Goal: Task Accomplishment & Management: Manage account settings

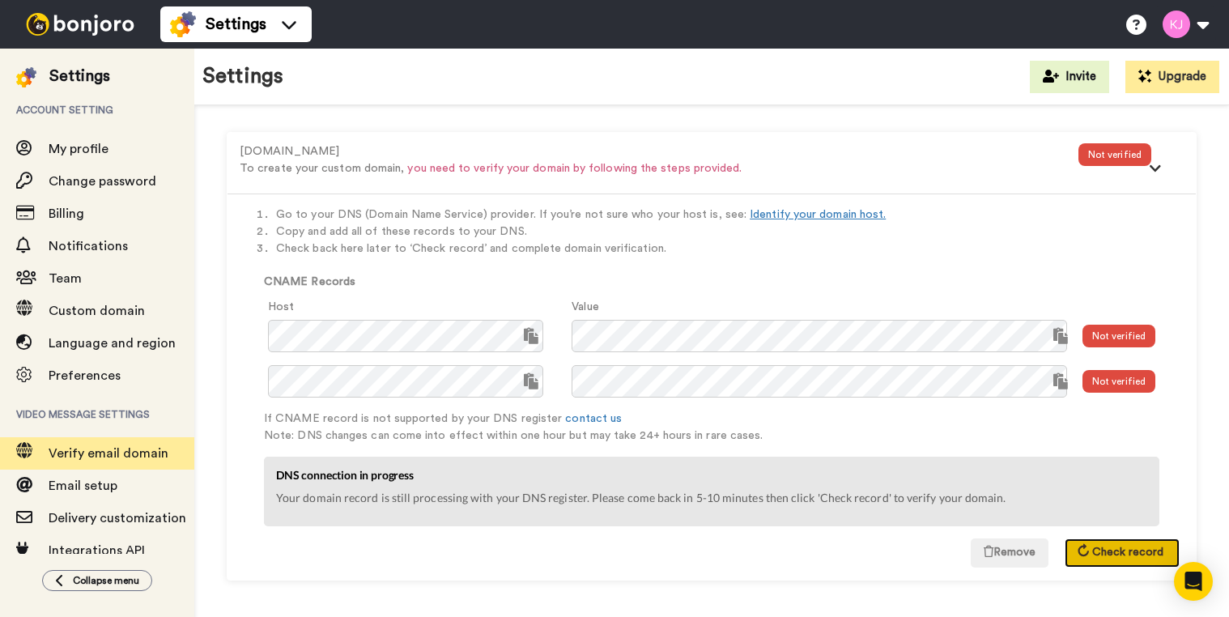
scroll to position [174, 0]
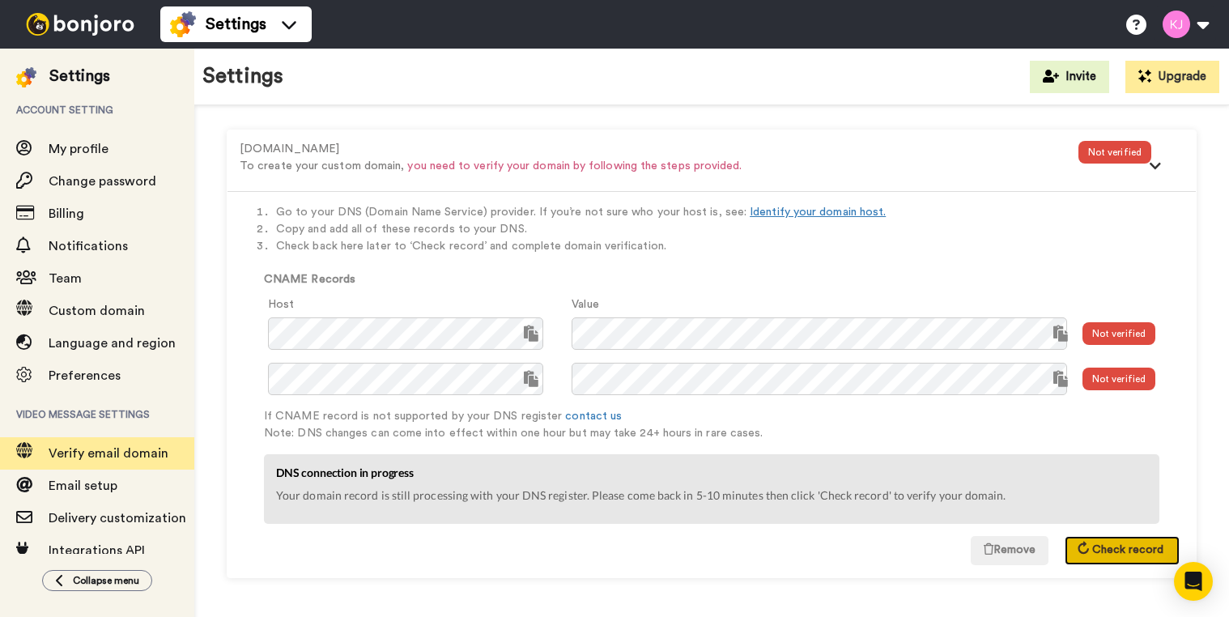
click at [1131, 550] on span "Check record" at bounding box center [1127, 549] width 71 height 11
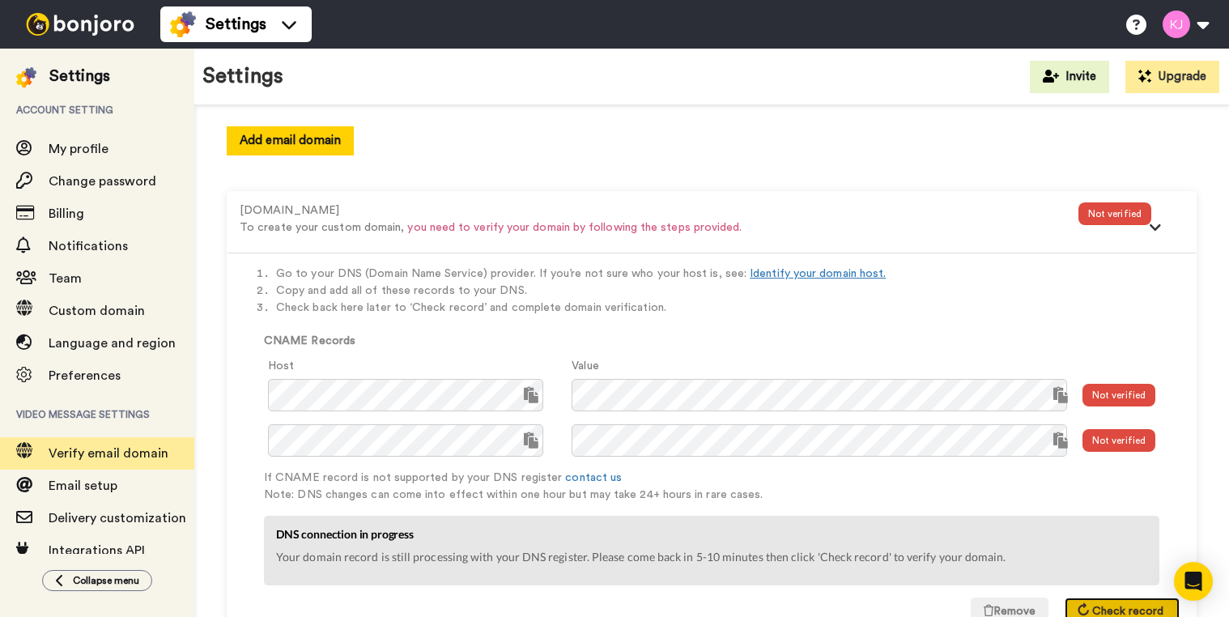
scroll to position [12, 0]
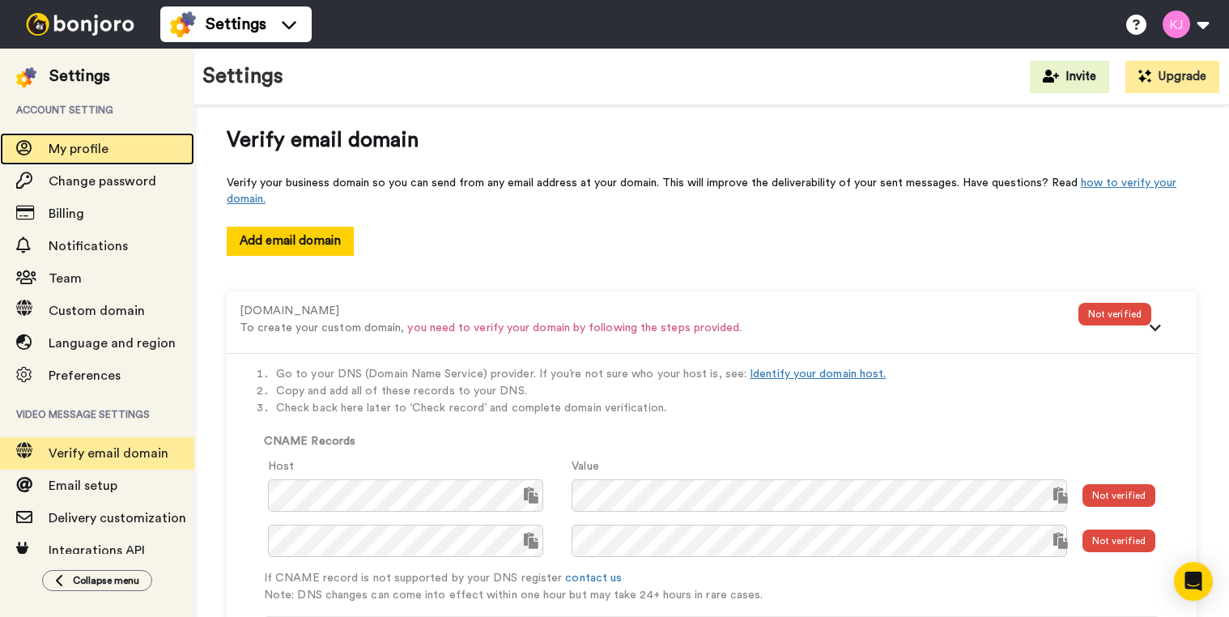
click at [99, 153] on span "My profile" at bounding box center [79, 149] width 60 height 13
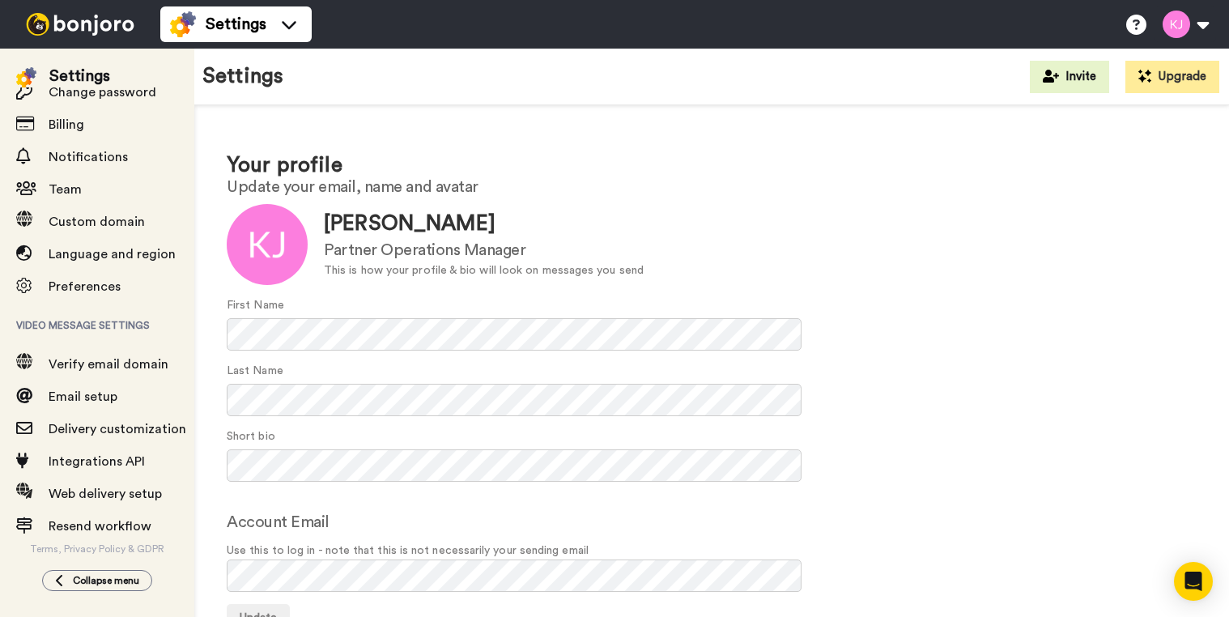
scroll to position [91, 0]
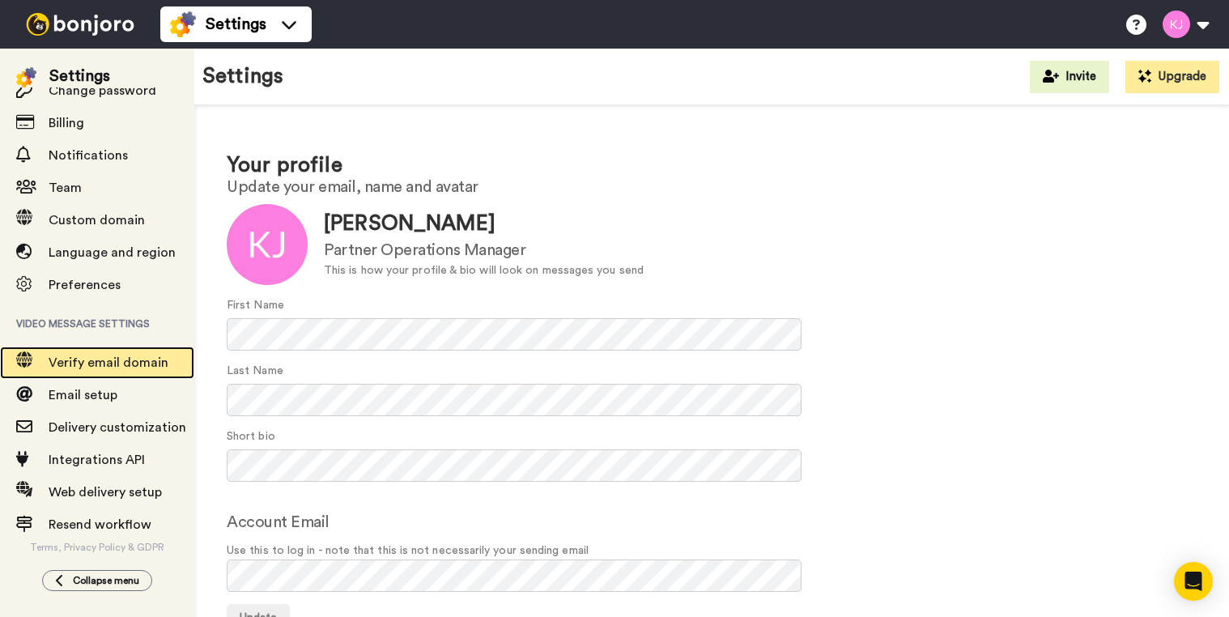
click at [112, 364] on span "Verify email domain" at bounding box center [109, 362] width 120 height 13
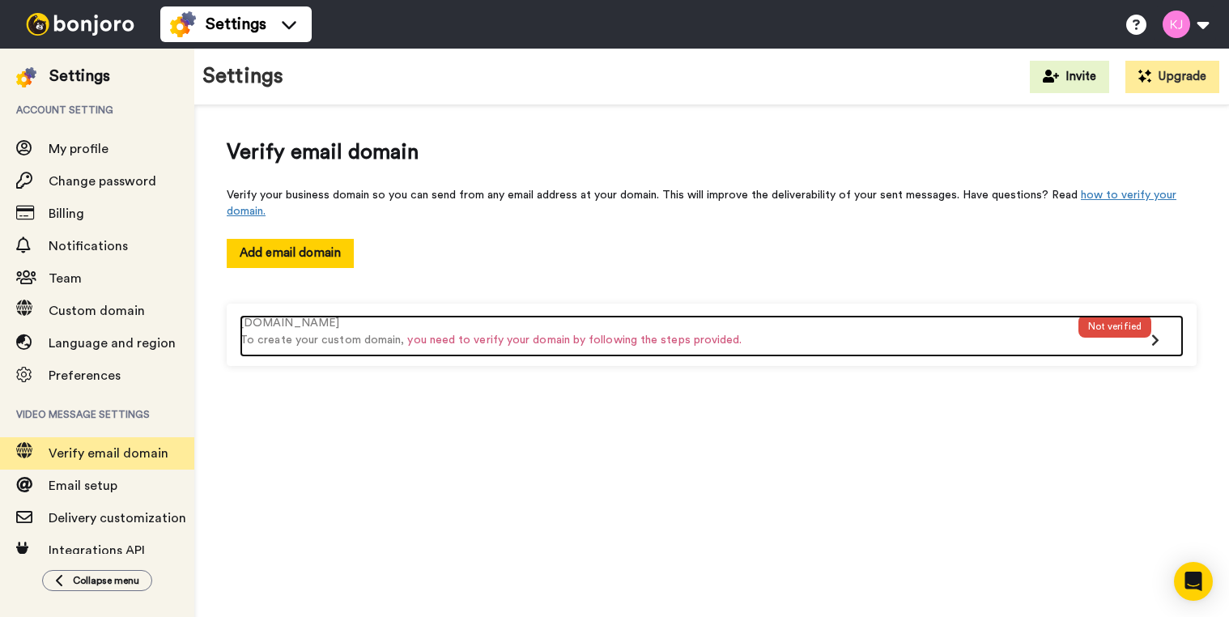
click at [509, 334] on span "you need to verify your domain by following the steps provided." at bounding box center [574, 339] width 334 height 11
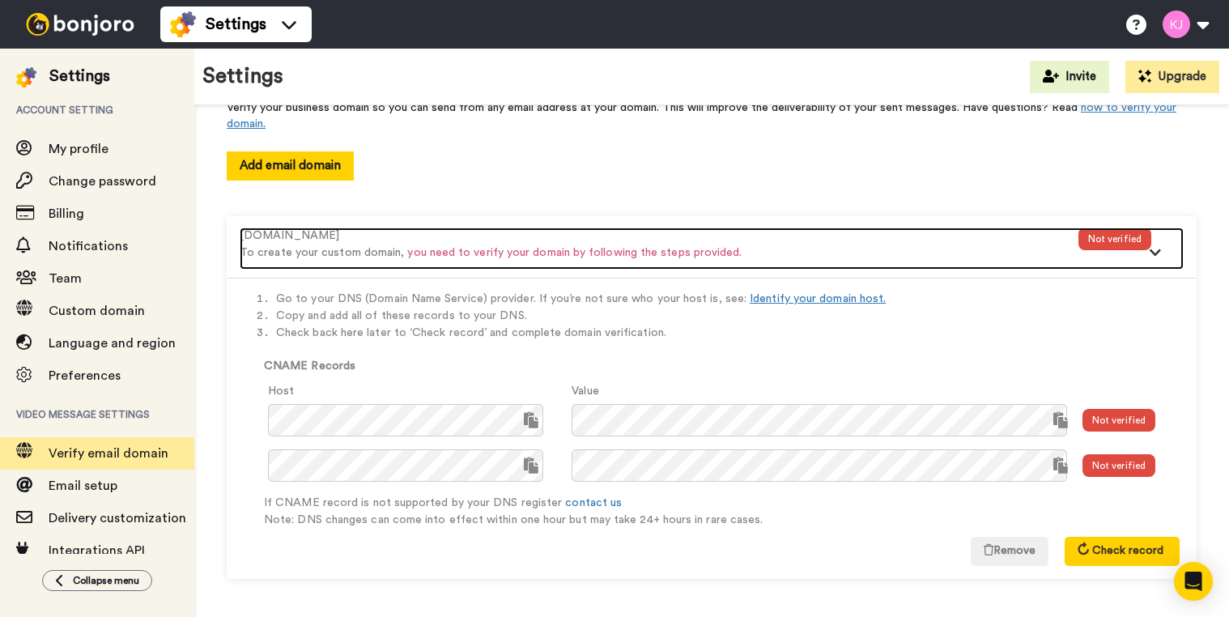
scroll to position [88, 0]
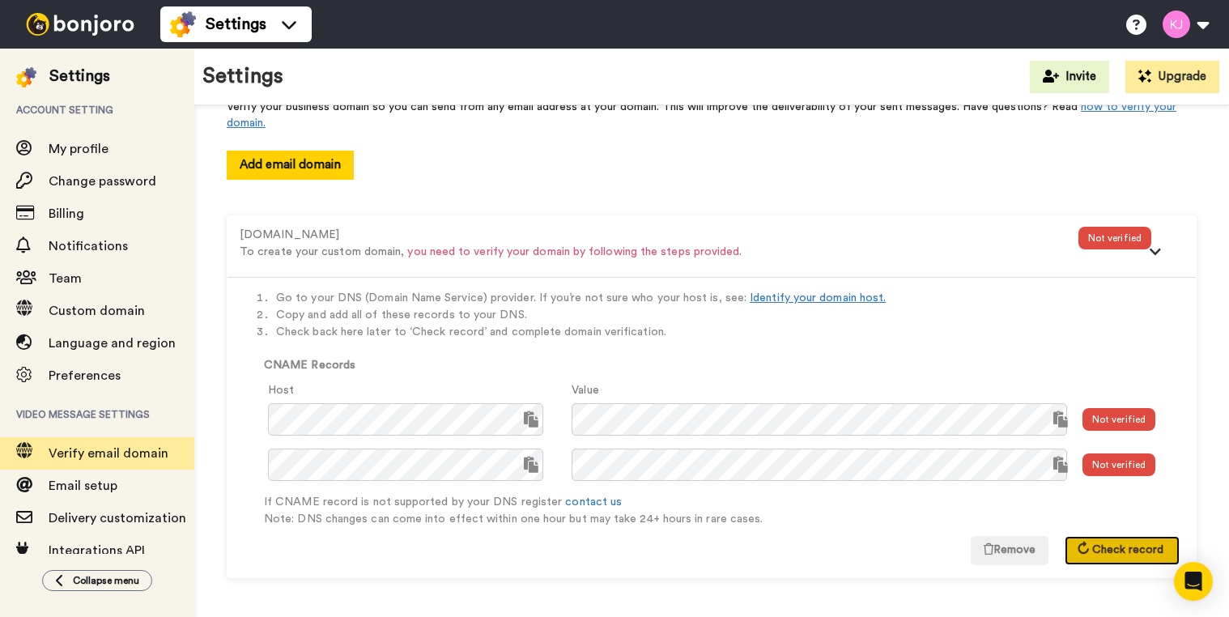
click at [1097, 546] on span "Check record" at bounding box center [1127, 549] width 71 height 11
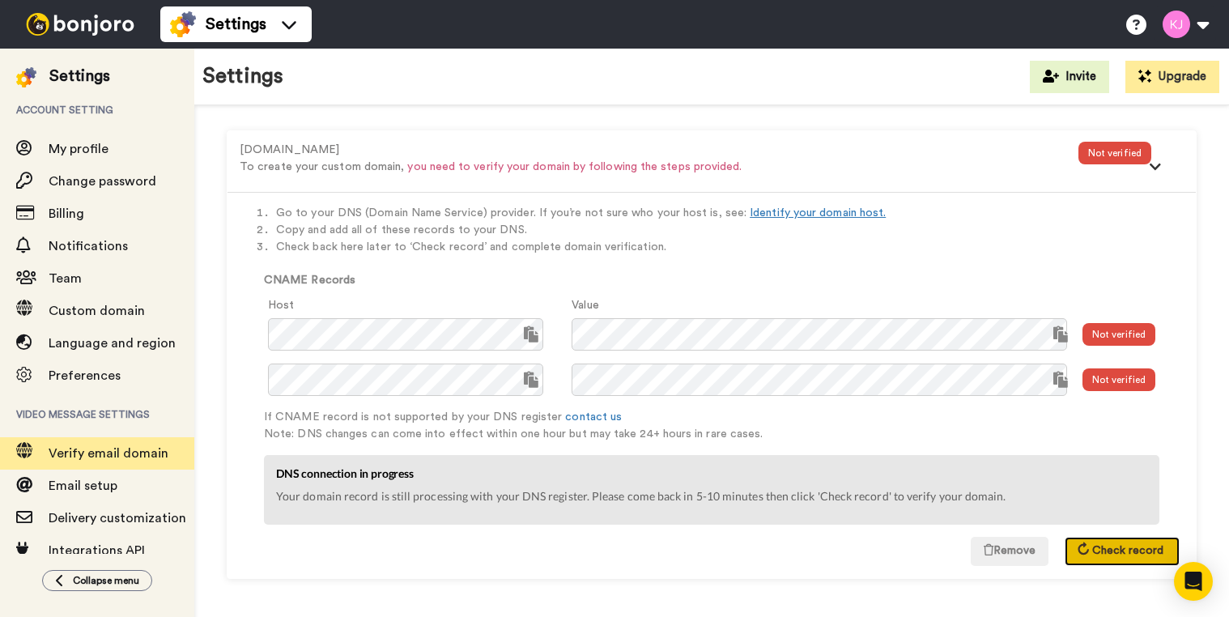
scroll to position [174, 0]
click at [1100, 555] on span "Check record" at bounding box center [1127, 549] width 71 height 11
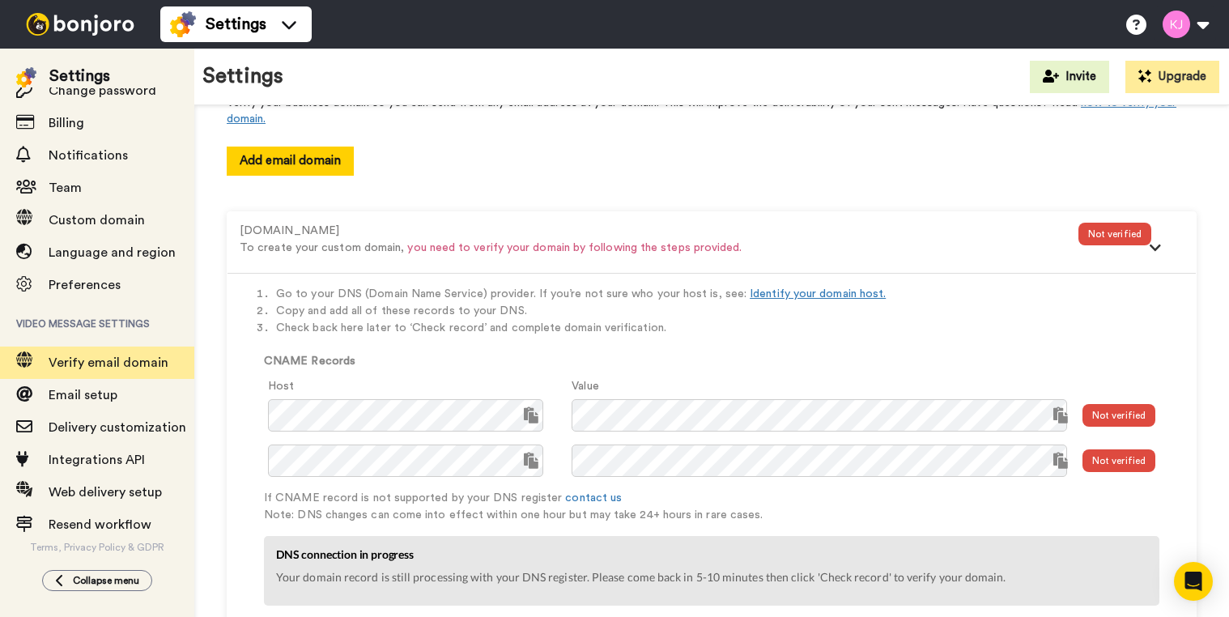
scroll to position [0, 0]
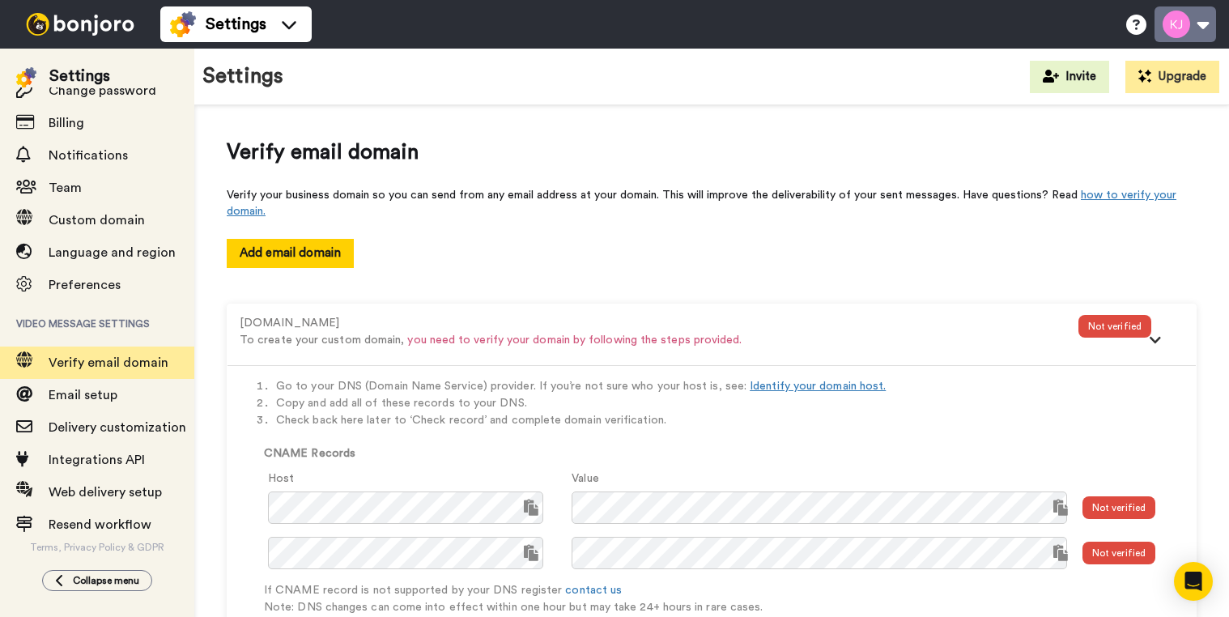
click at [1206, 19] on button at bounding box center [1186, 24] width 62 height 36
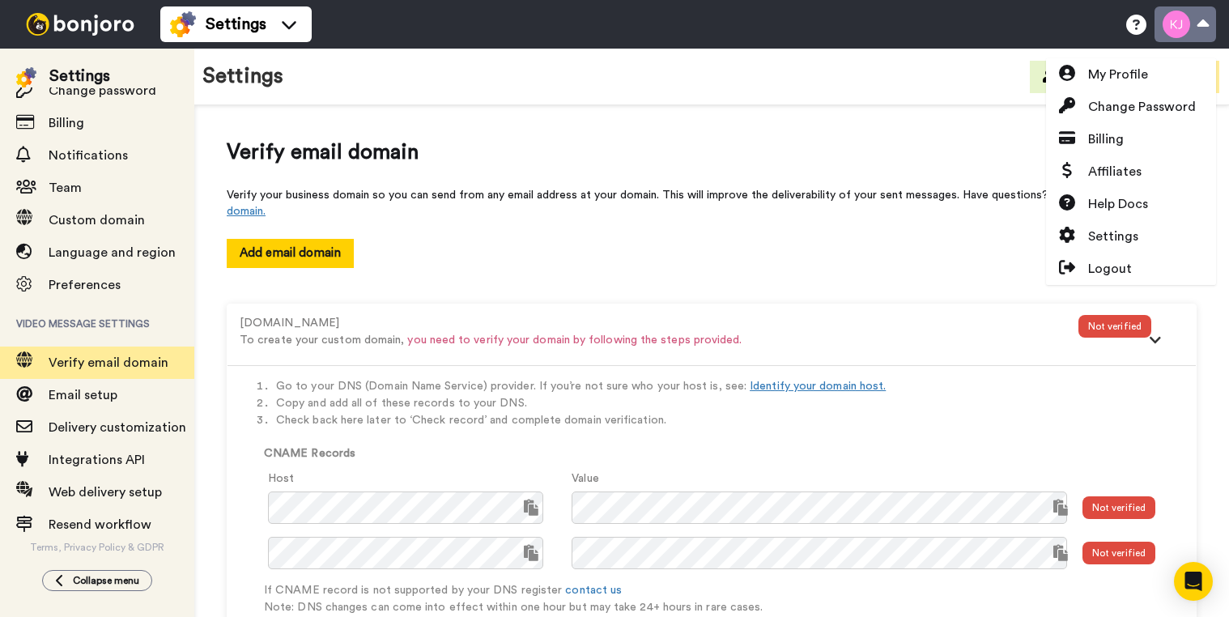
click at [1205, 23] on button at bounding box center [1186, 24] width 62 height 36
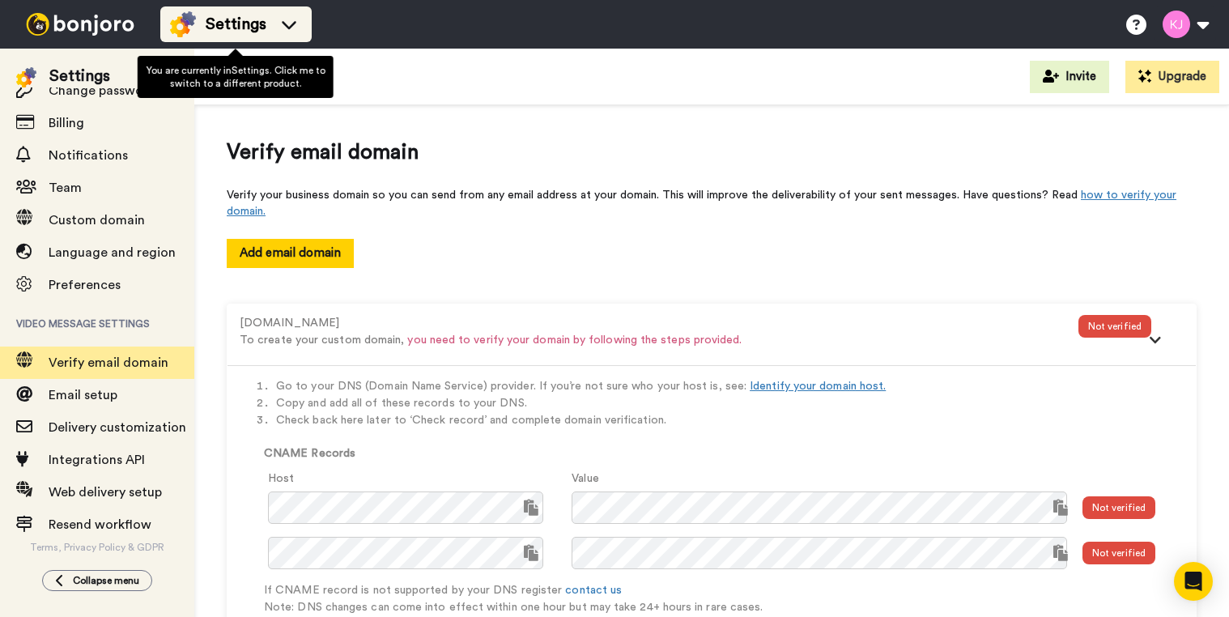
click at [287, 21] on icon at bounding box center [289, 24] width 26 height 16
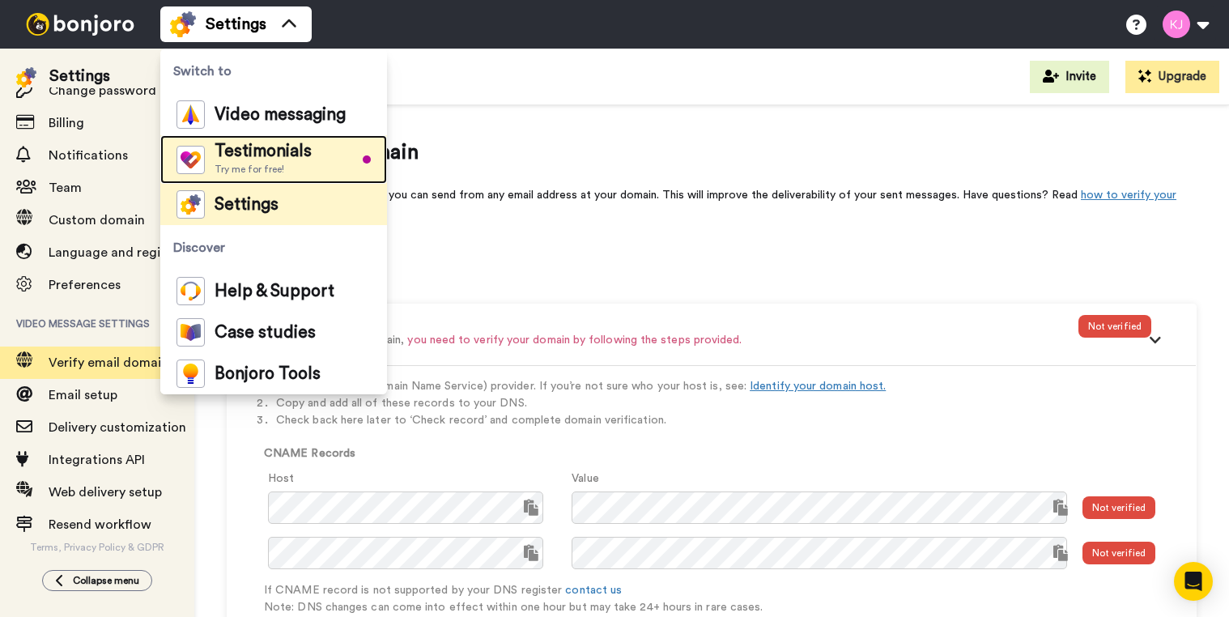
click at [283, 155] on span "Testimonials" at bounding box center [263, 151] width 97 height 16
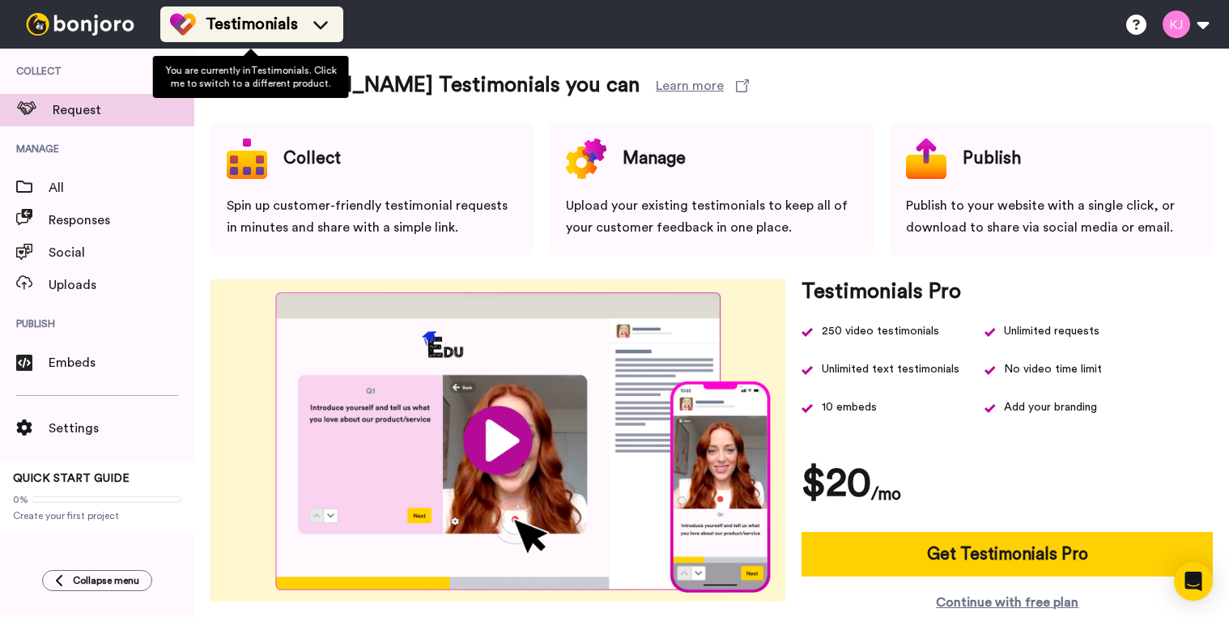
click at [296, 29] on div "Testimonials" at bounding box center [252, 24] width 164 height 26
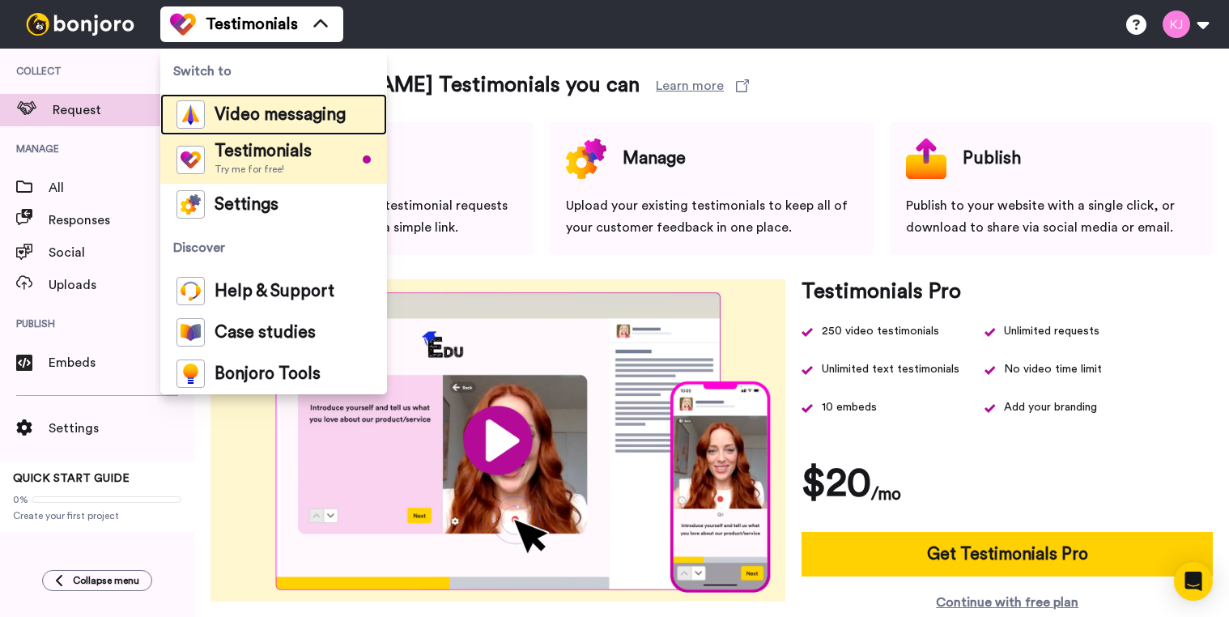
click at [262, 110] on span "Video messaging" at bounding box center [280, 115] width 131 height 16
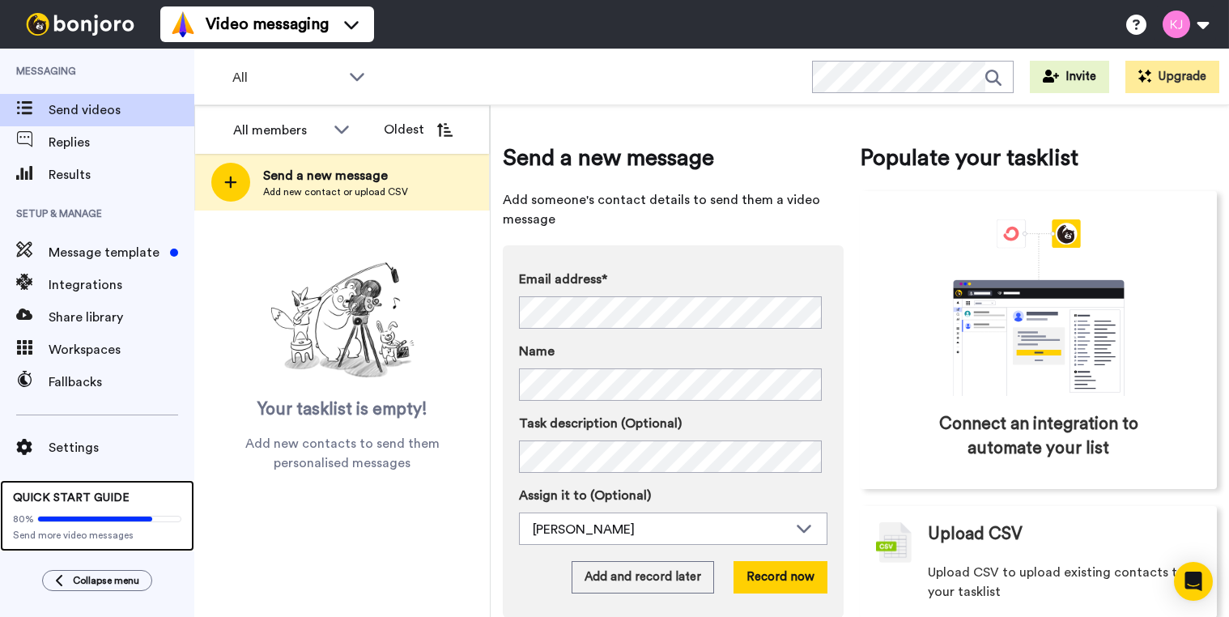
click at [118, 506] on div "80% Send more video messages" at bounding box center [97, 524] width 168 height 36
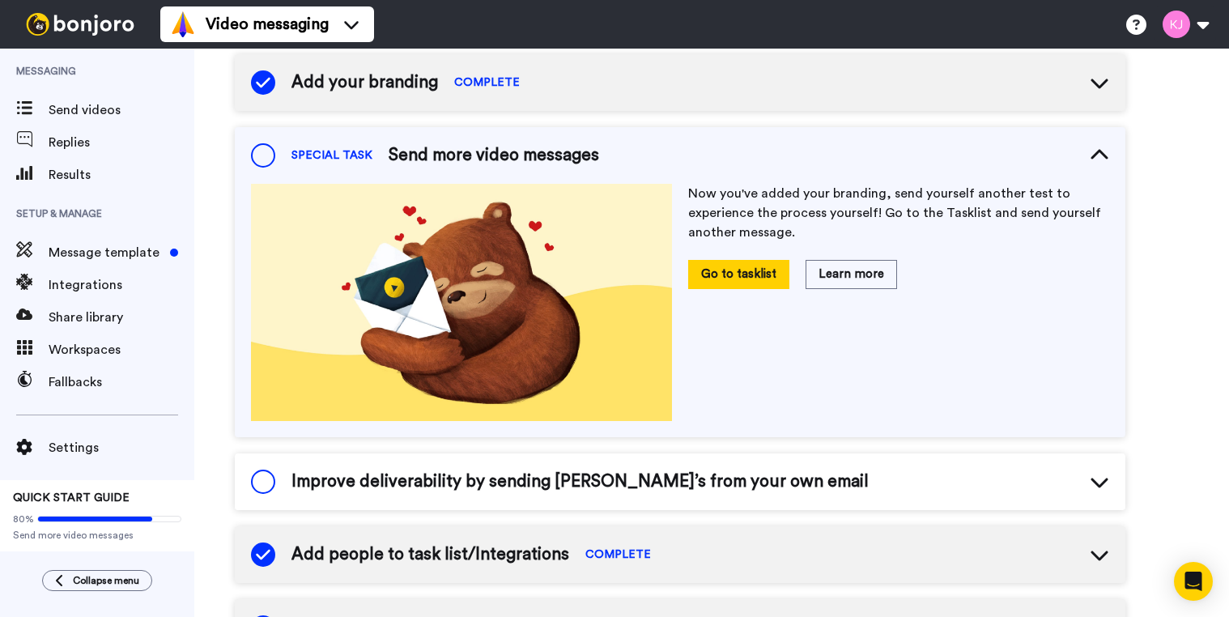
scroll to position [295, 0]
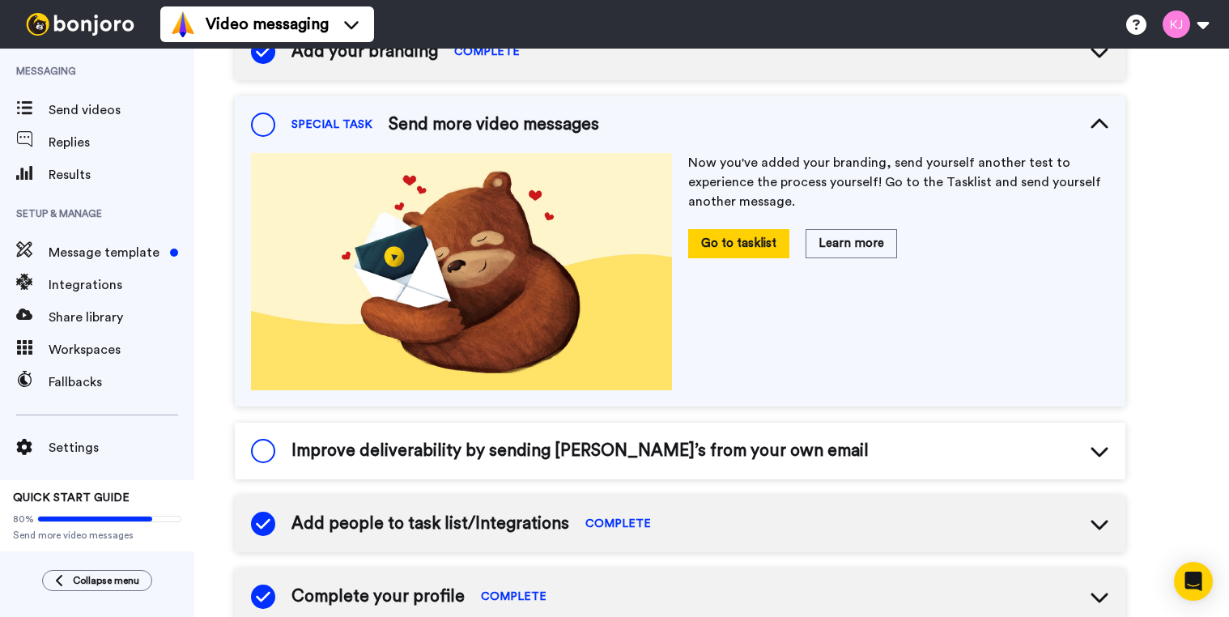
click at [650, 449] on span "Improve deliverability by sending Bonjoro’s from your own email" at bounding box center [580, 451] width 577 height 24
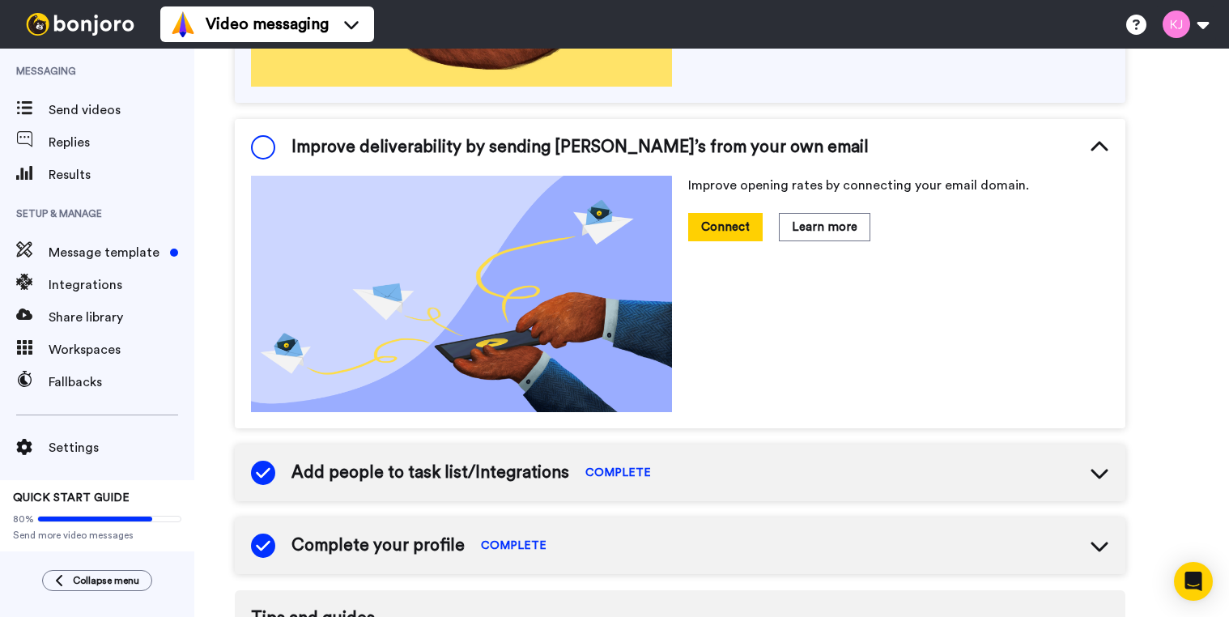
scroll to position [619, 0]
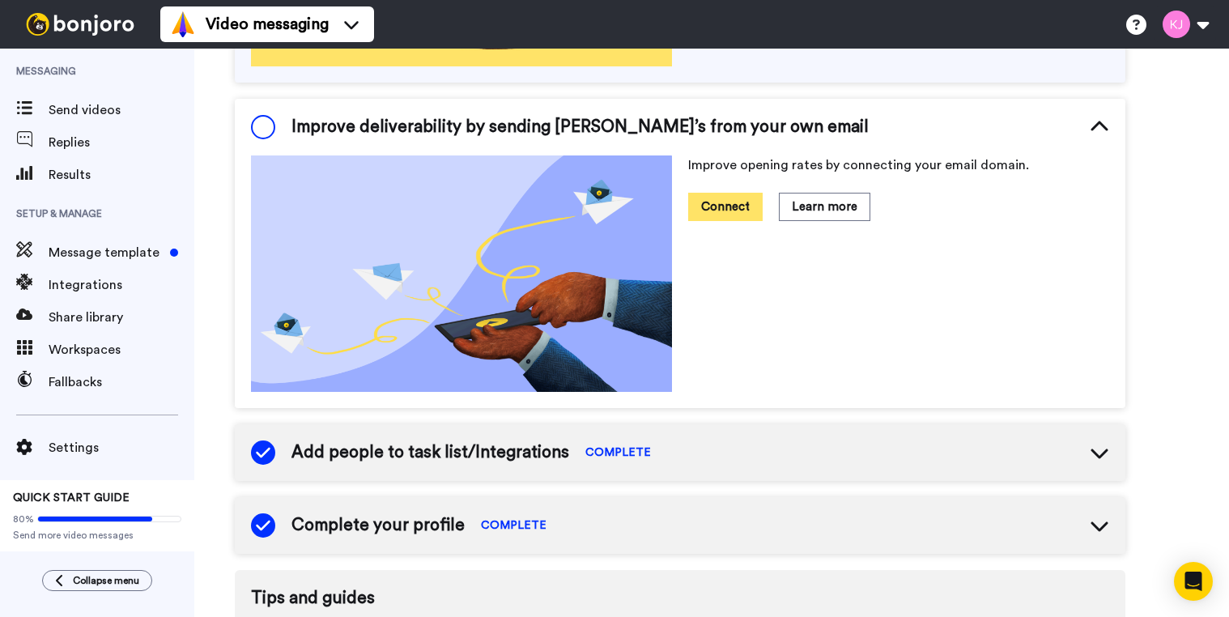
click at [725, 213] on button "Connect" at bounding box center [725, 207] width 74 height 28
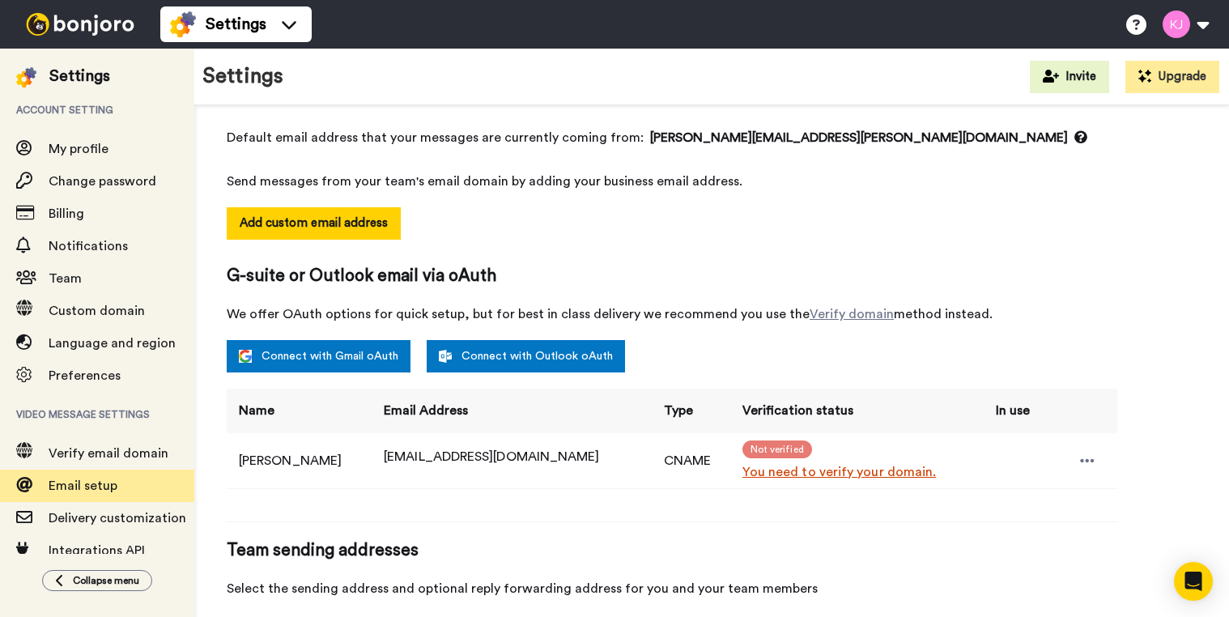
scroll to position [296, 0]
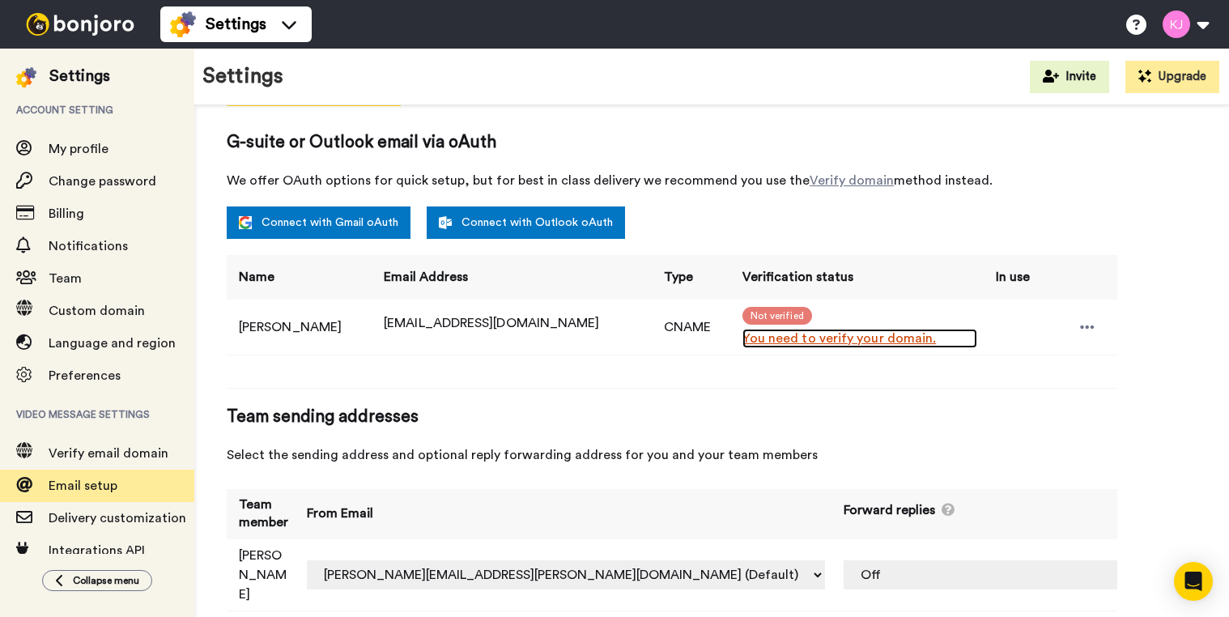
click at [743, 332] on link "You need to verify your domain." at bounding box center [860, 338] width 235 height 19
